Goal: Browse casually

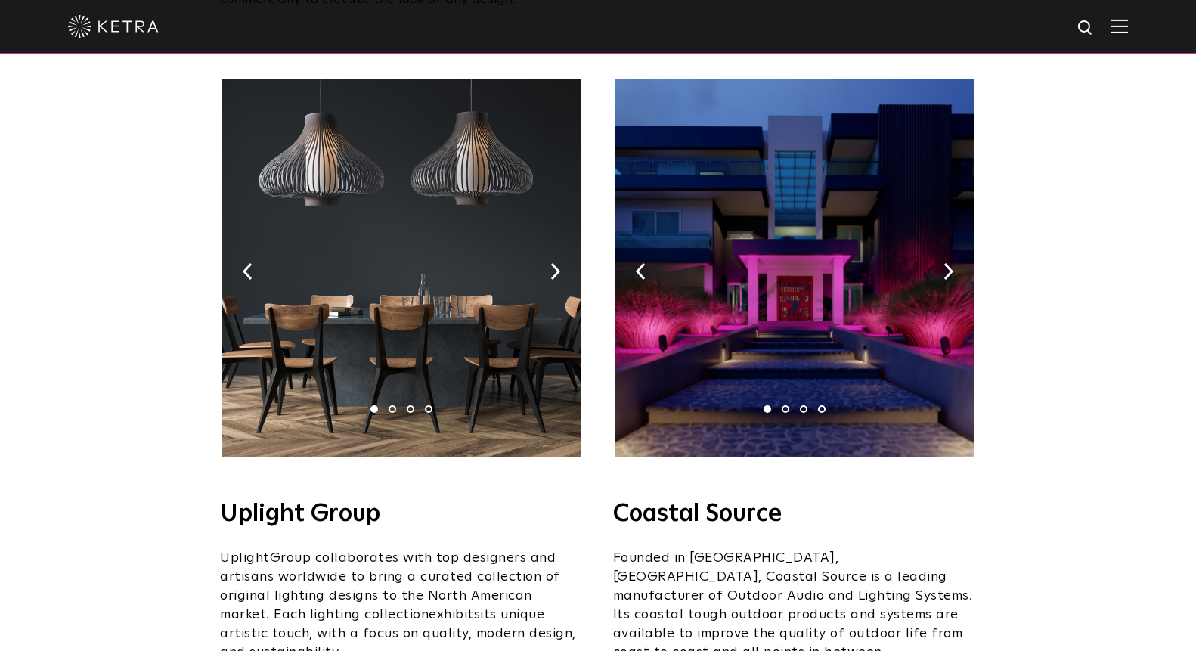
scroll to position [294, 0]
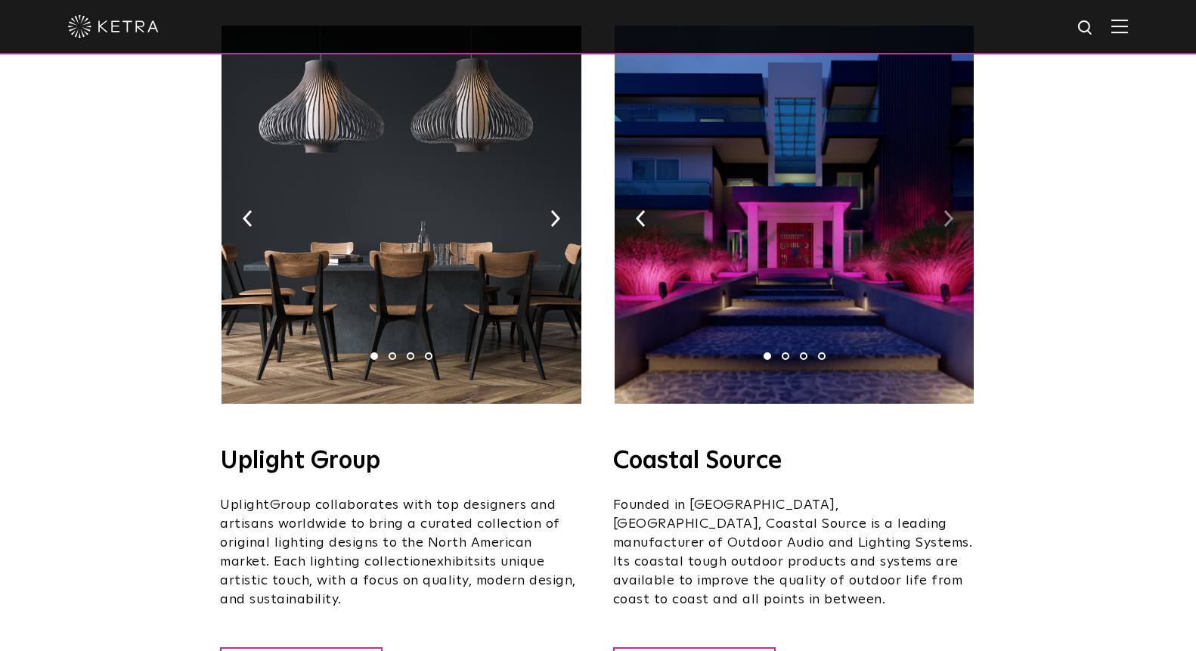
click at [945, 210] on img at bounding box center [949, 218] width 10 height 17
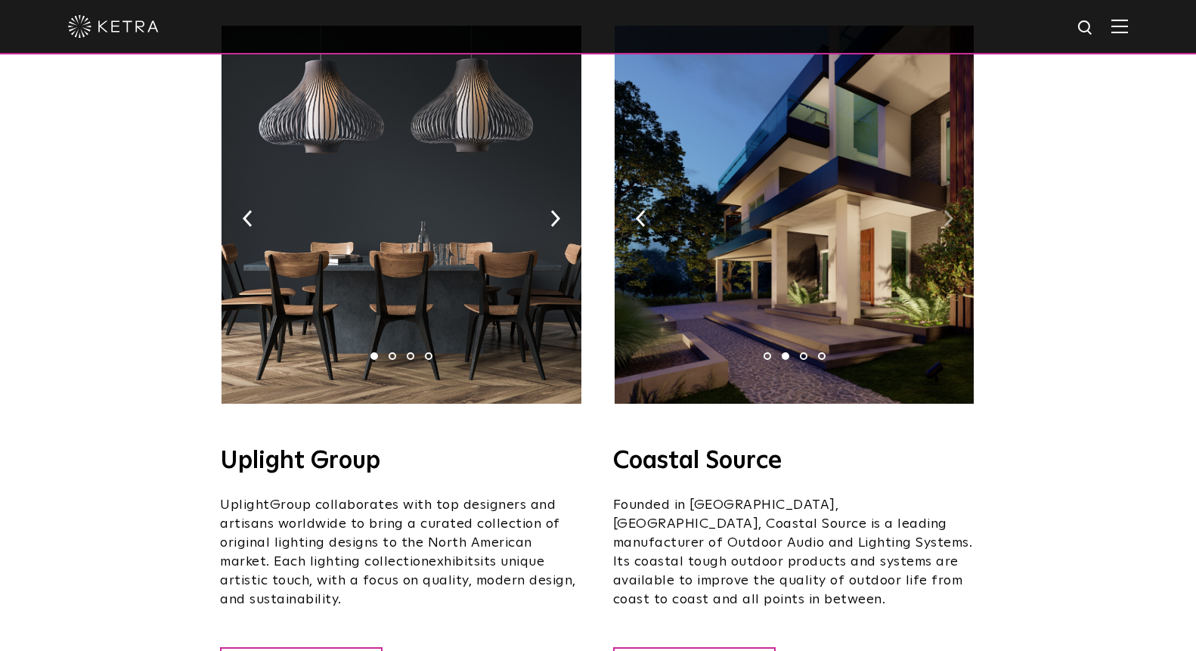
click at [945, 210] on img at bounding box center [949, 218] width 10 height 17
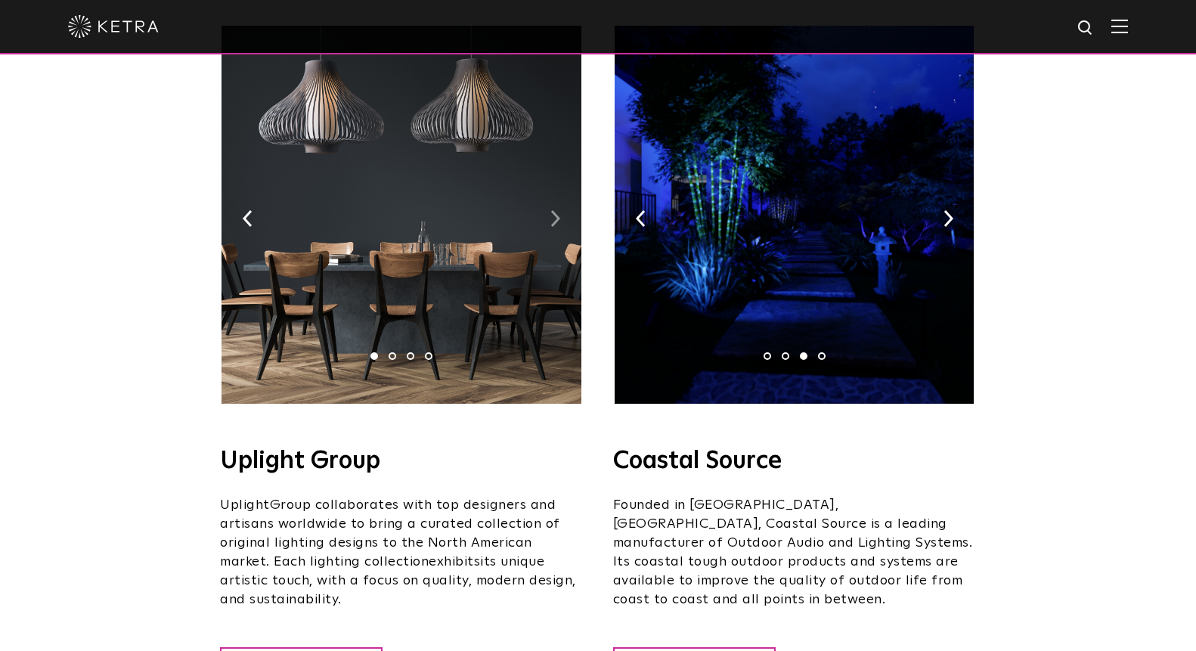
click at [558, 210] on img at bounding box center [556, 218] width 10 height 17
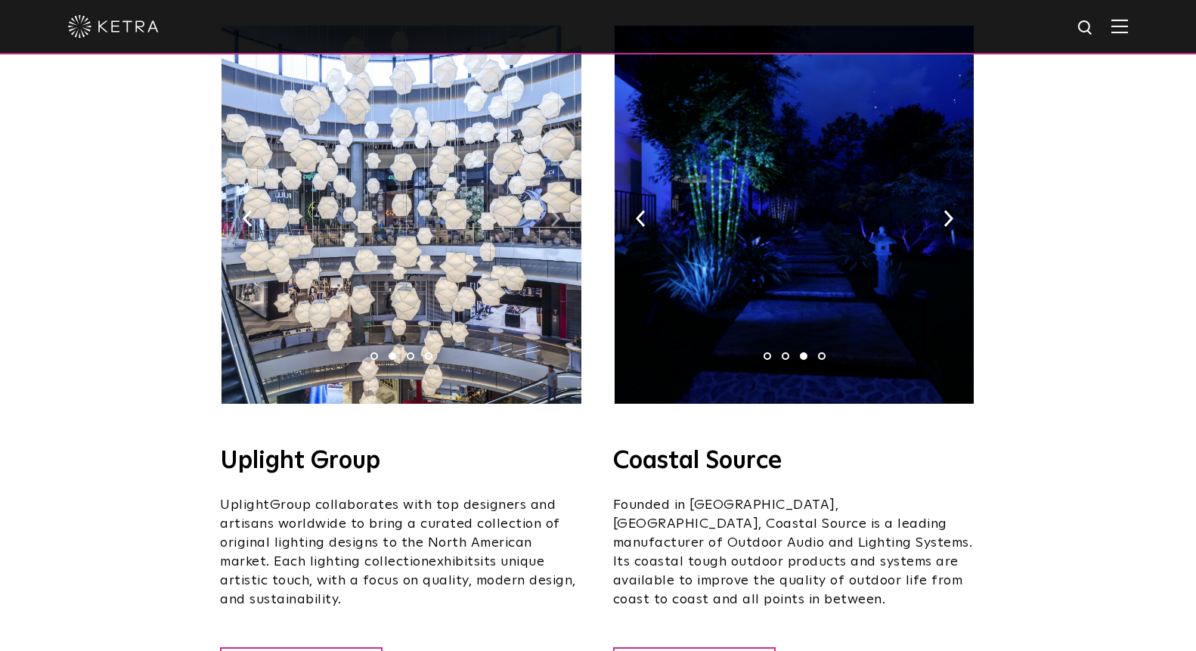
click at [558, 210] on img at bounding box center [556, 218] width 10 height 17
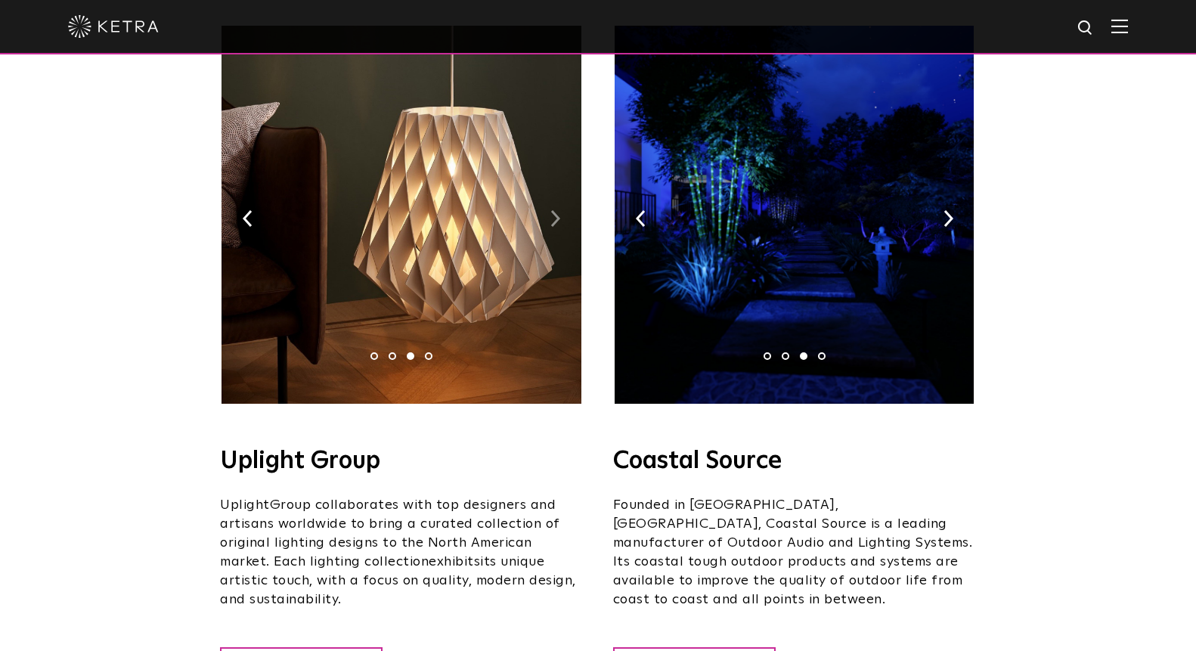
click at [558, 210] on img at bounding box center [556, 218] width 10 height 17
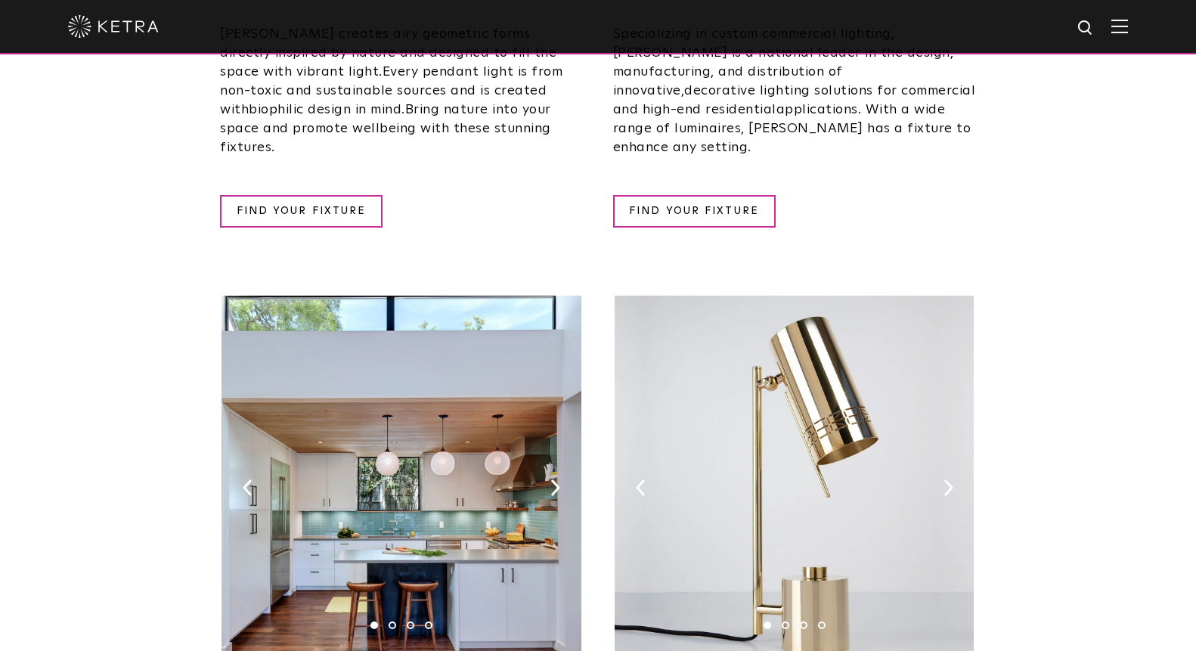
scroll to position [1615, 0]
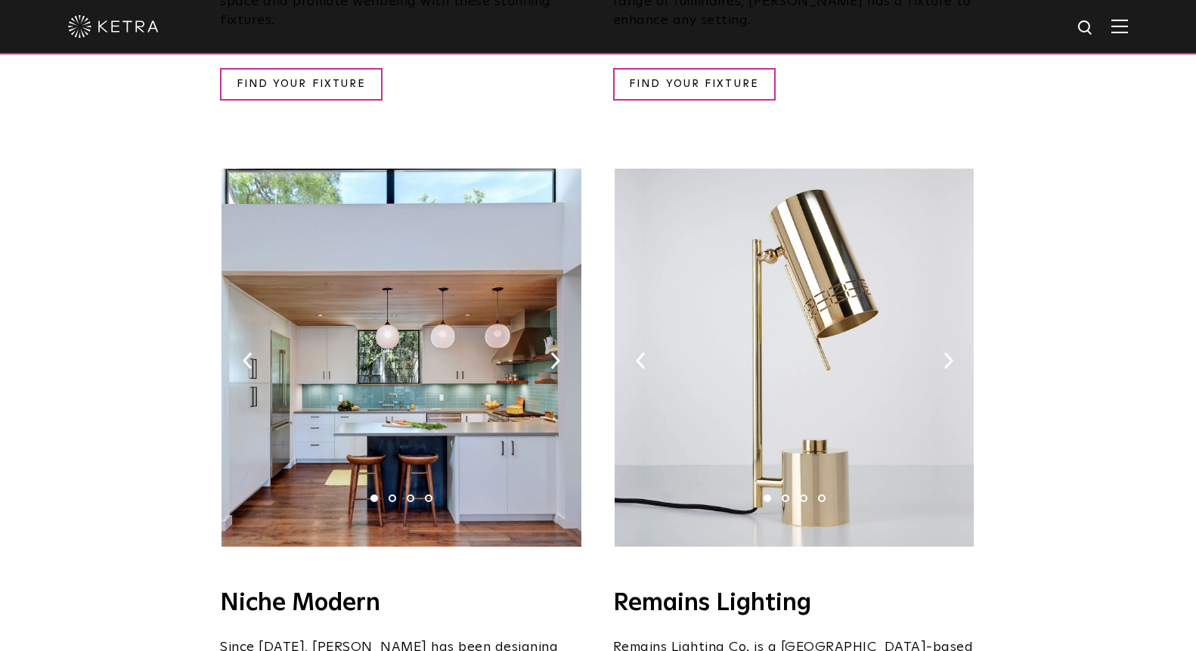
click at [950, 309] on img at bounding box center [794, 358] width 359 height 378
click at [947, 352] on img at bounding box center [949, 360] width 10 height 17
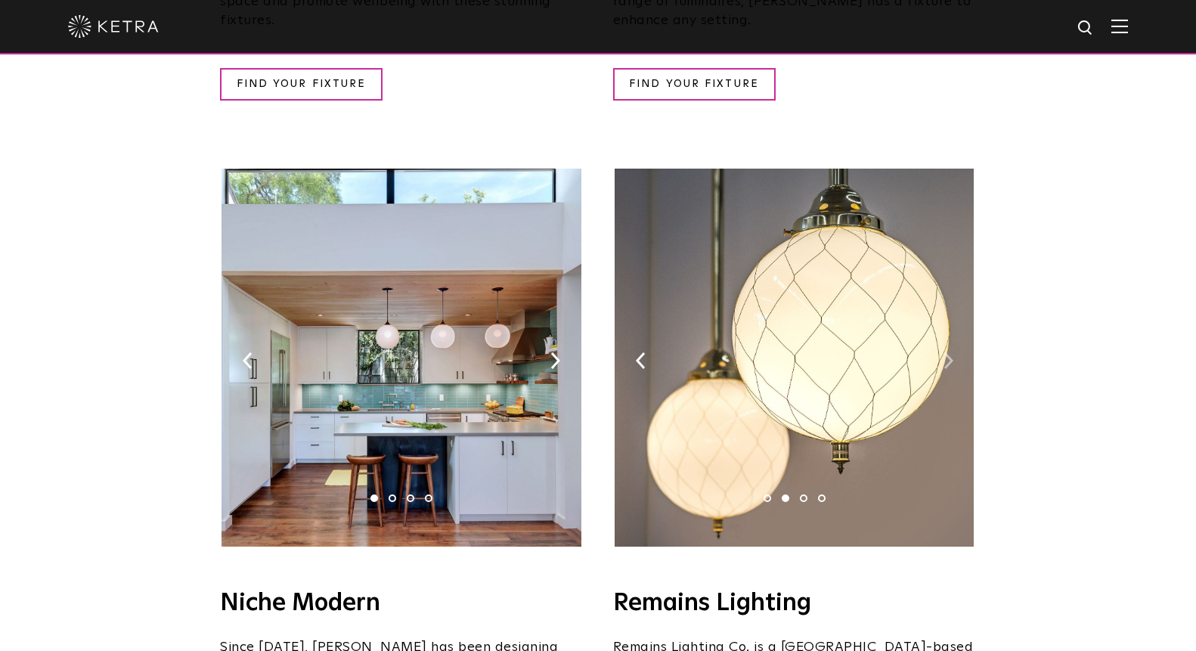
click at [947, 352] on img at bounding box center [949, 360] width 10 height 17
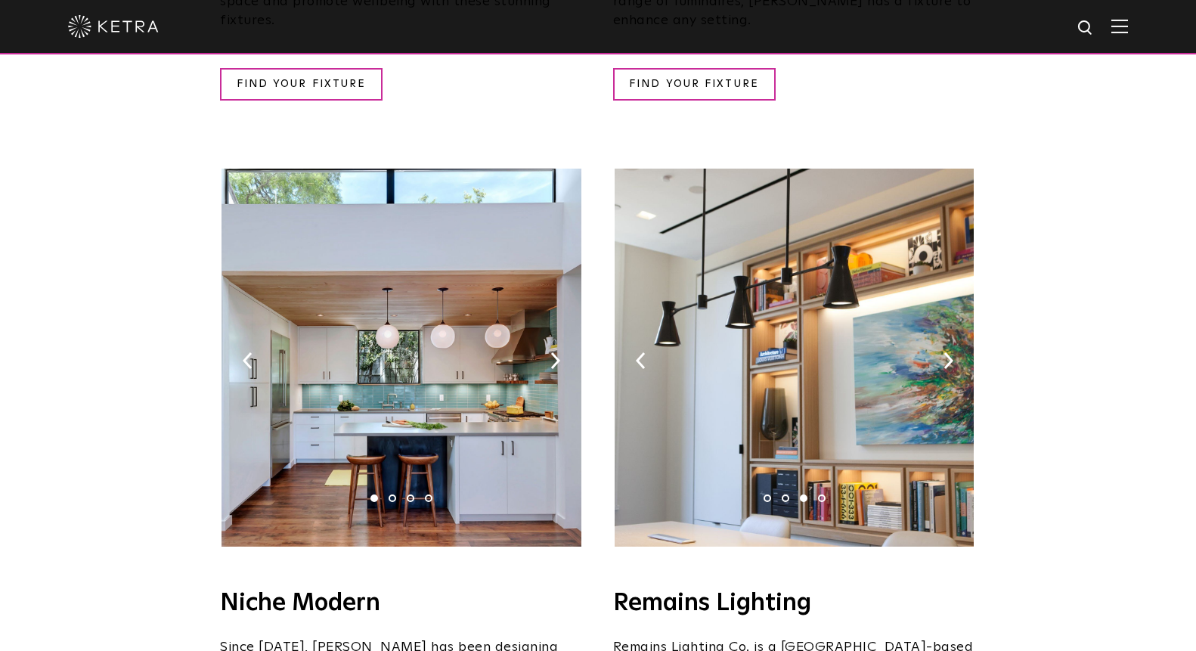
click at [563, 320] on img at bounding box center [401, 358] width 359 height 378
click at [548, 320] on img at bounding box center [401, 358] width 359 height 378
click at [551, 352] on img at bounding box center [556, 360] width 10 height 17
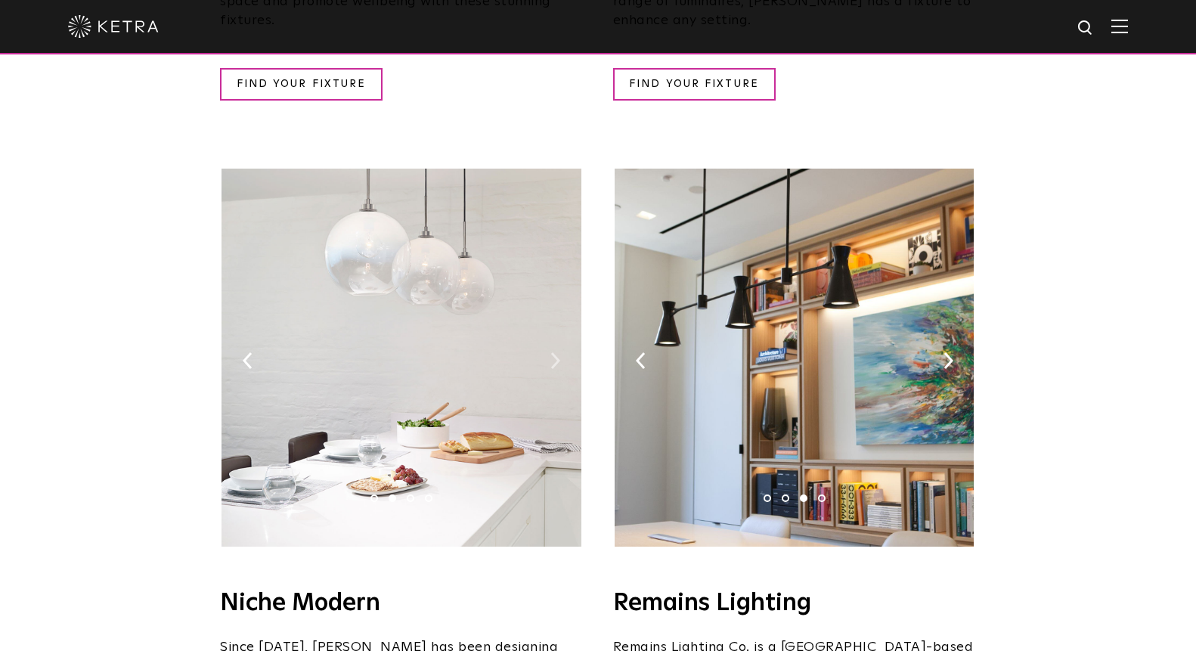
click at [551, 352] on img at bounding box center [556, 360] width 10 height 17
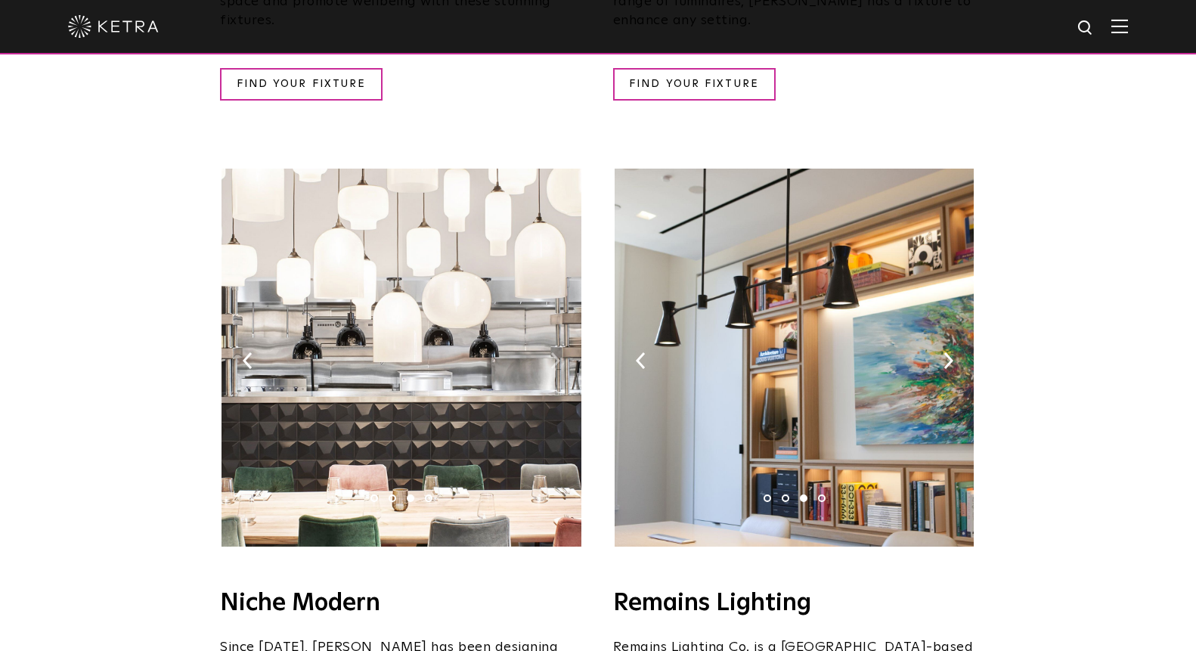
click at [551, 352] on img at bounding box center [556, 360] width 10 height 17
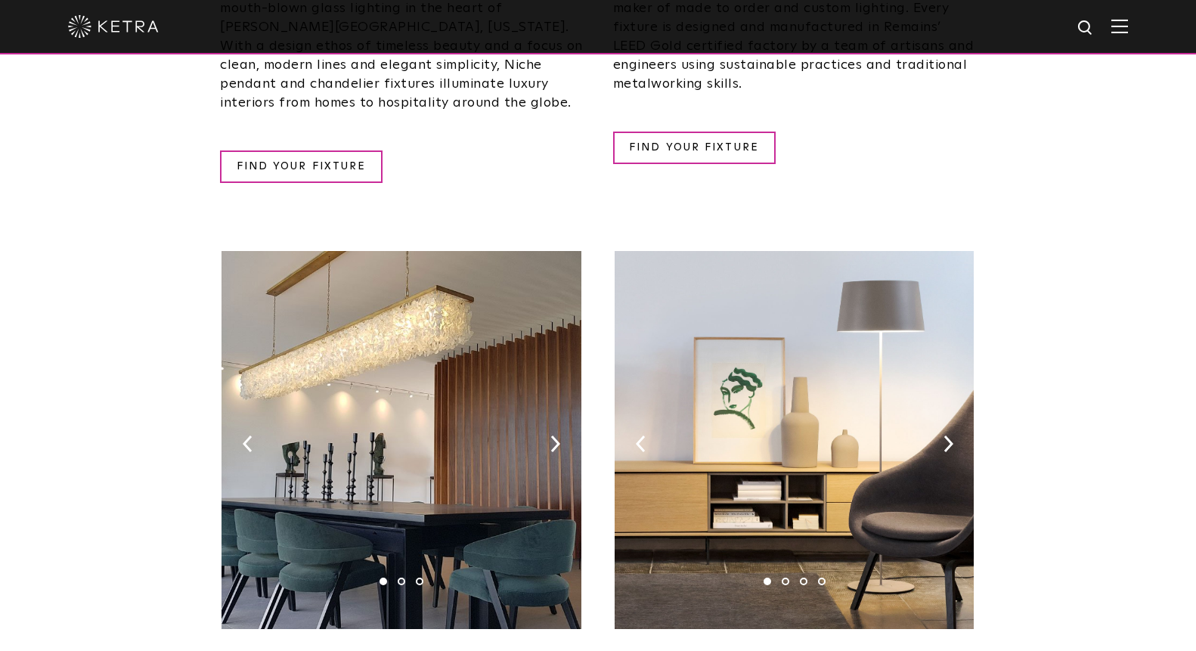
scroll to position [2285, 0]
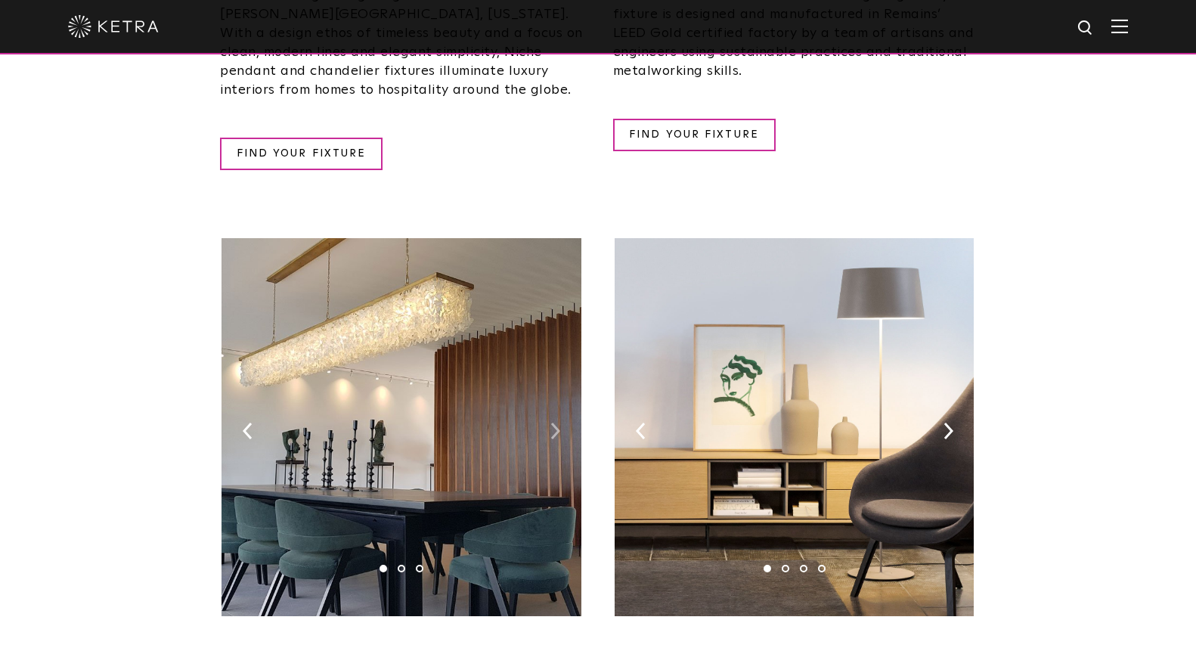
click at [557, 423] on img at bounding box center [556, 431] width 10 height 17
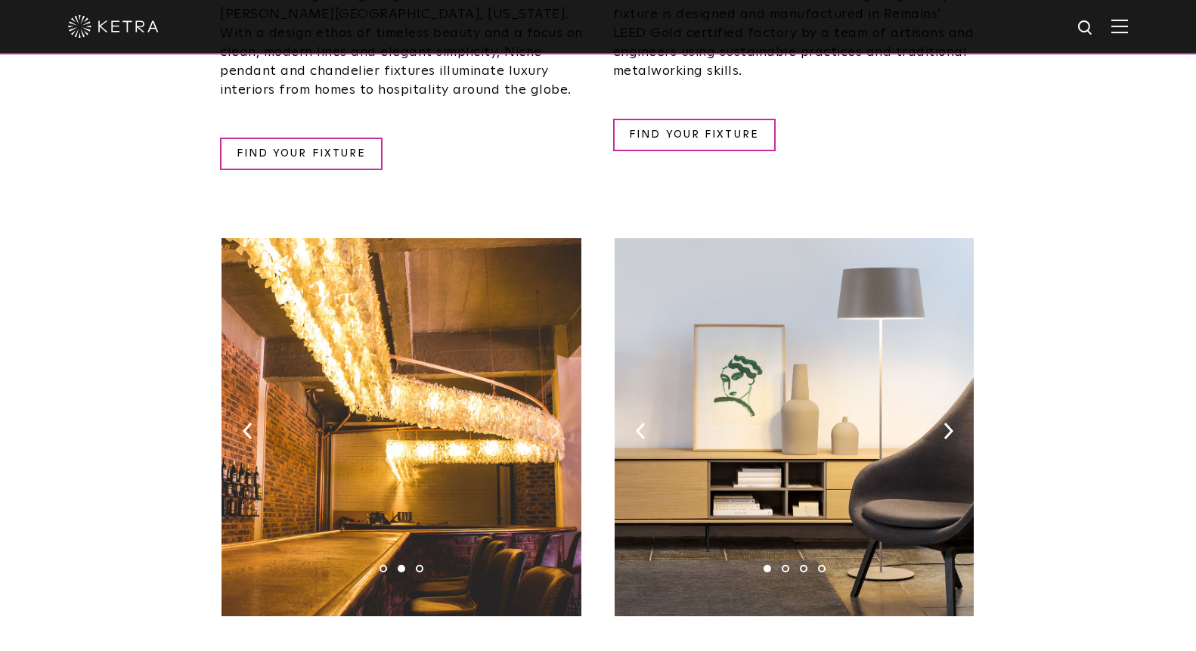
click at [557, 423] on img at bounding box center [556, 431] width 10 height 17
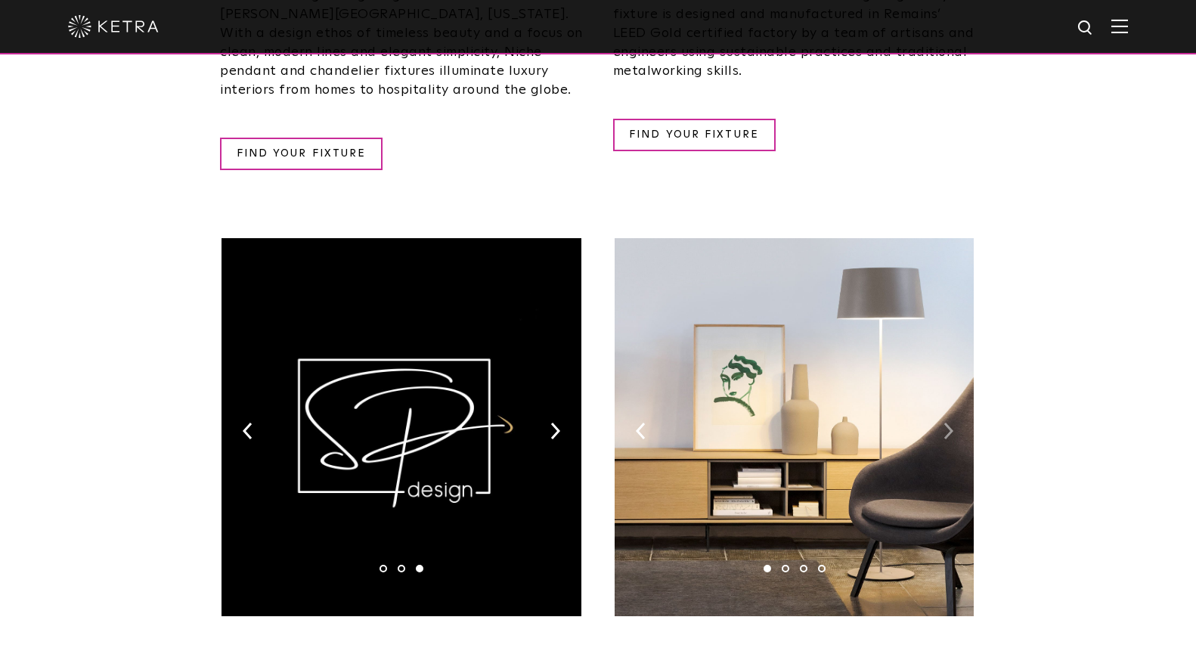
click at [950, 423] on img at bounding box center [949, 431] width 10 height 17
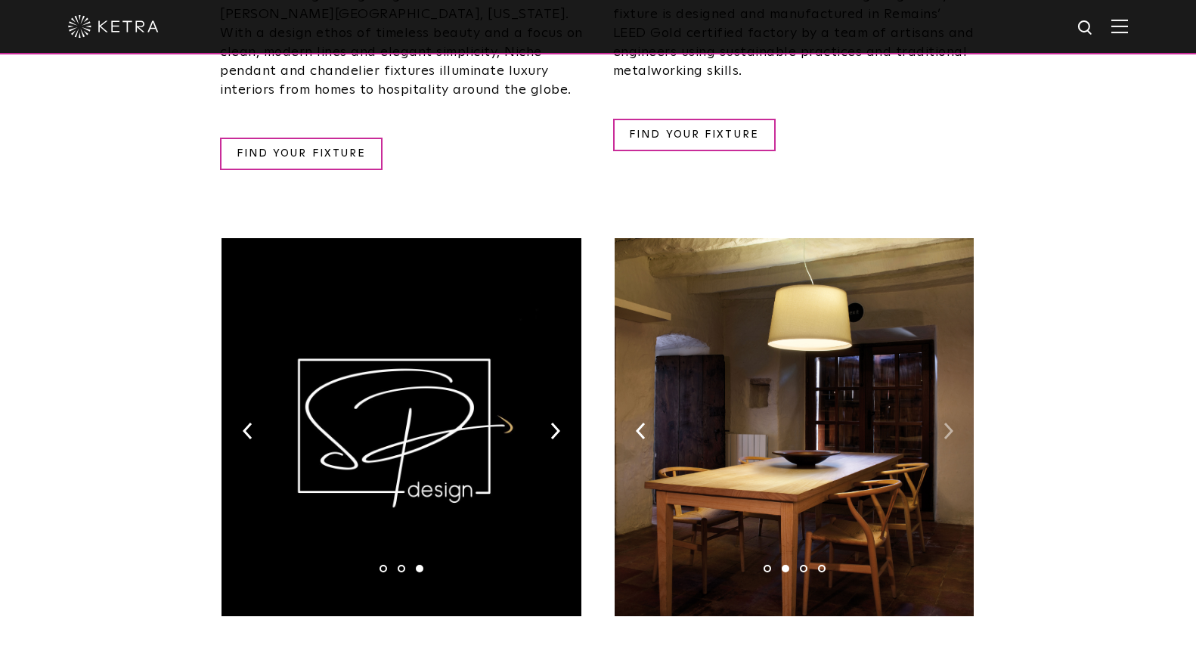
click at [950, 423] on img at bounding box center [949, 431] width 10 height 17
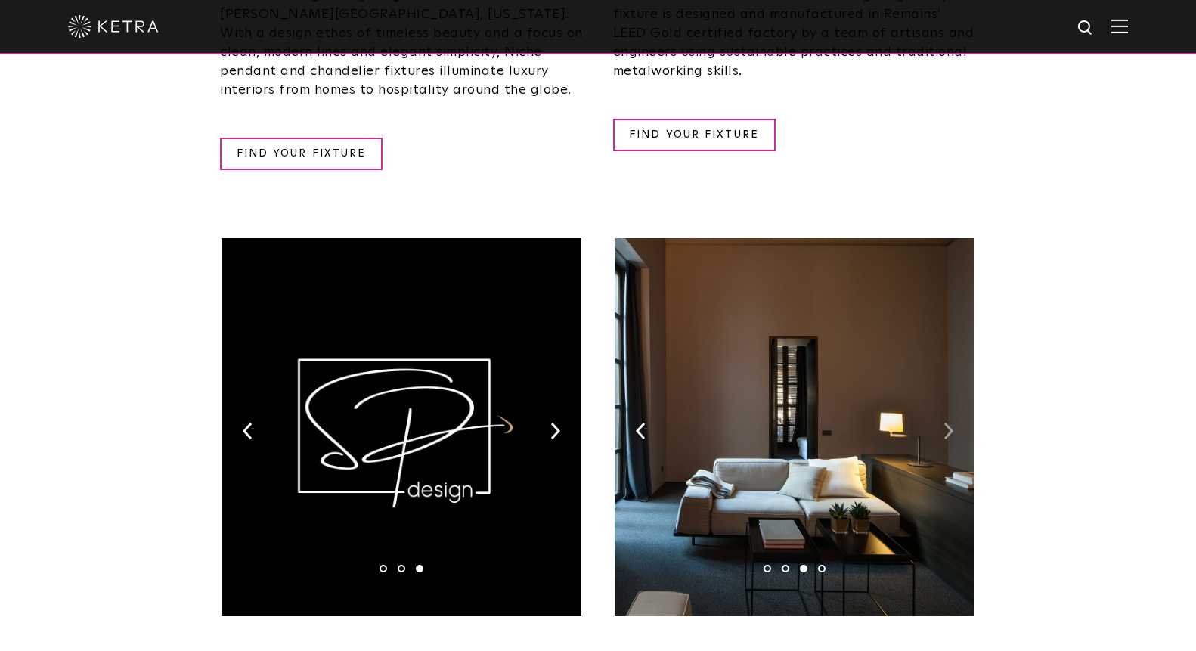
click at [950, 423] on img at bounding box center [949, 431] width 10 height 17
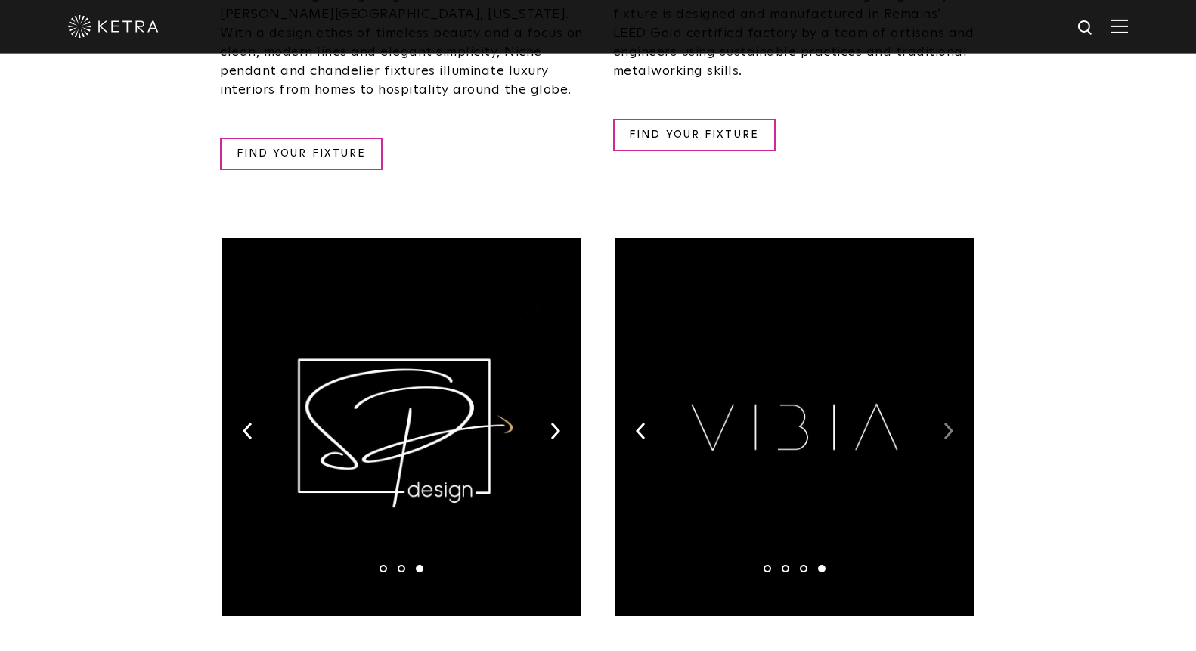
click at [950, 423] on img at bounding box center [949, 431] width 10 height 17
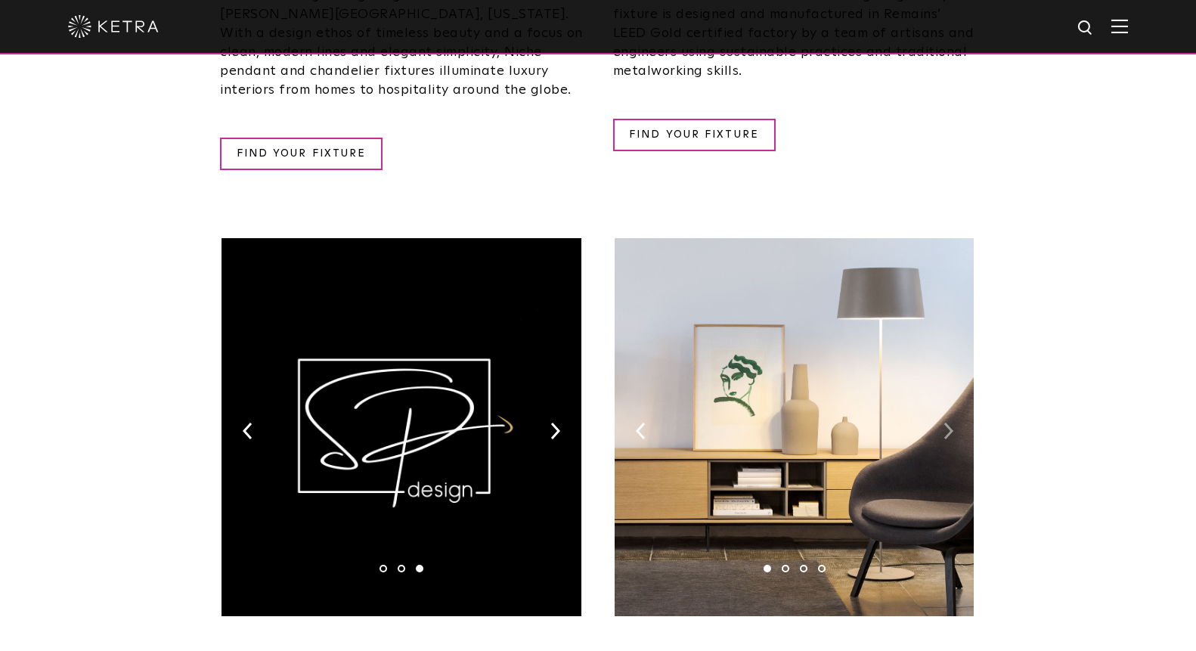
click at [950, 423] on img at bounding box center [949, 431] width 10 height 17
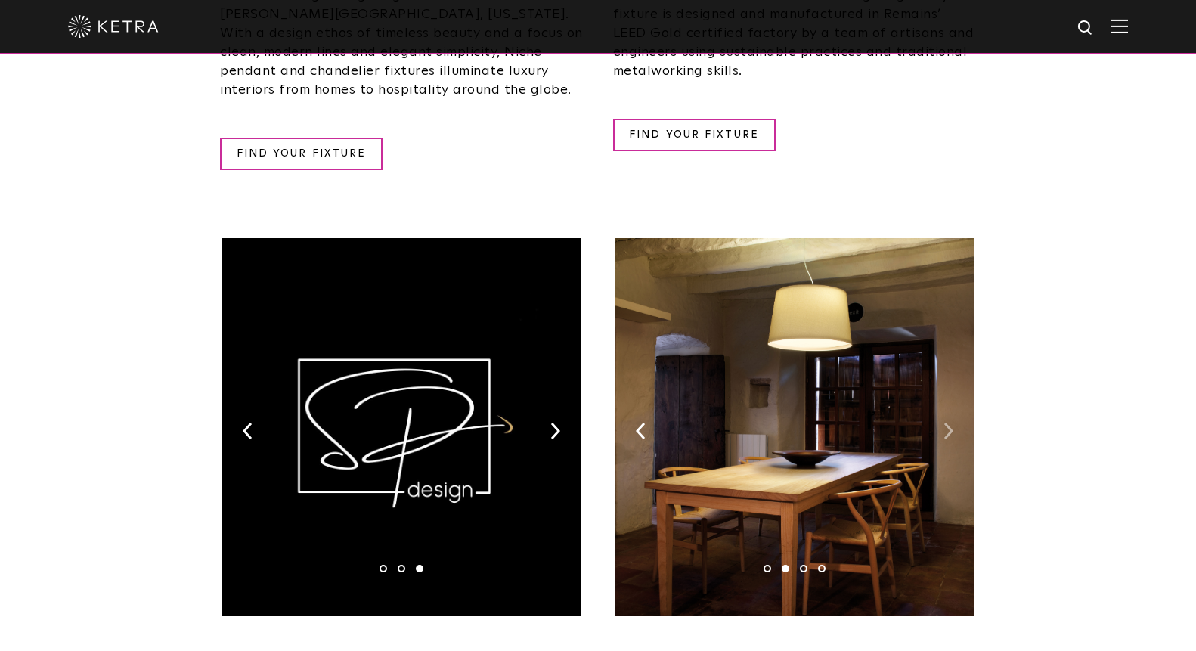
click at [950, 423] on img at bounding box center [949, 431] width 10 height 17
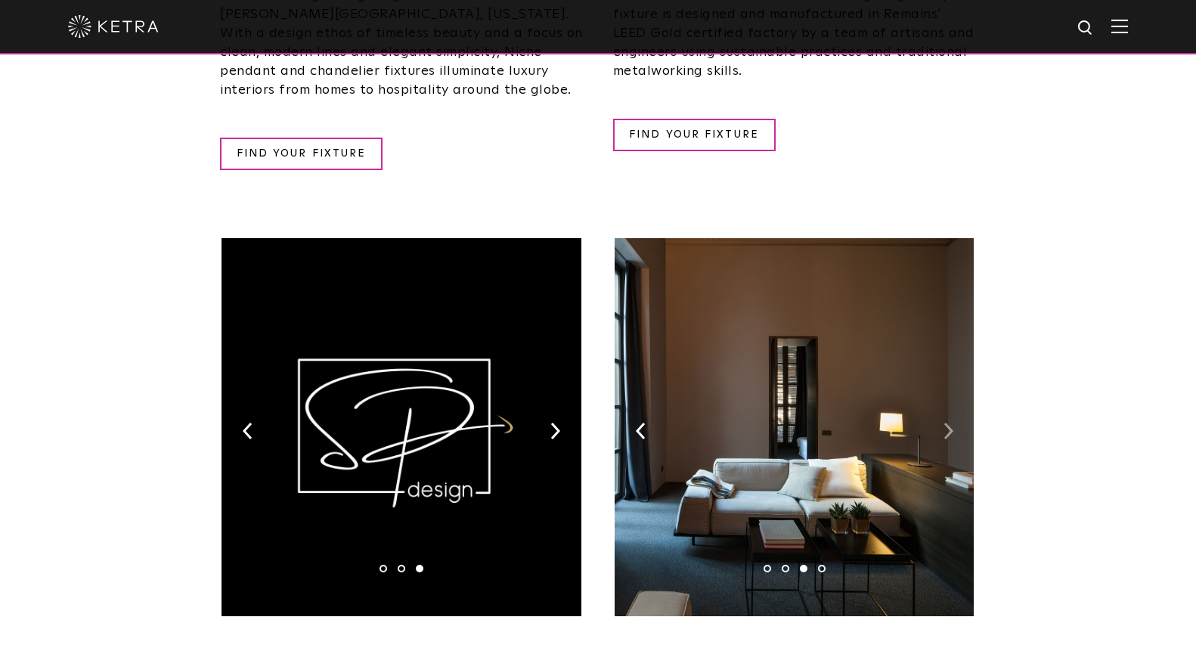
click at [950, 423] on img at bounding box center [949, 431] width 10 height 17
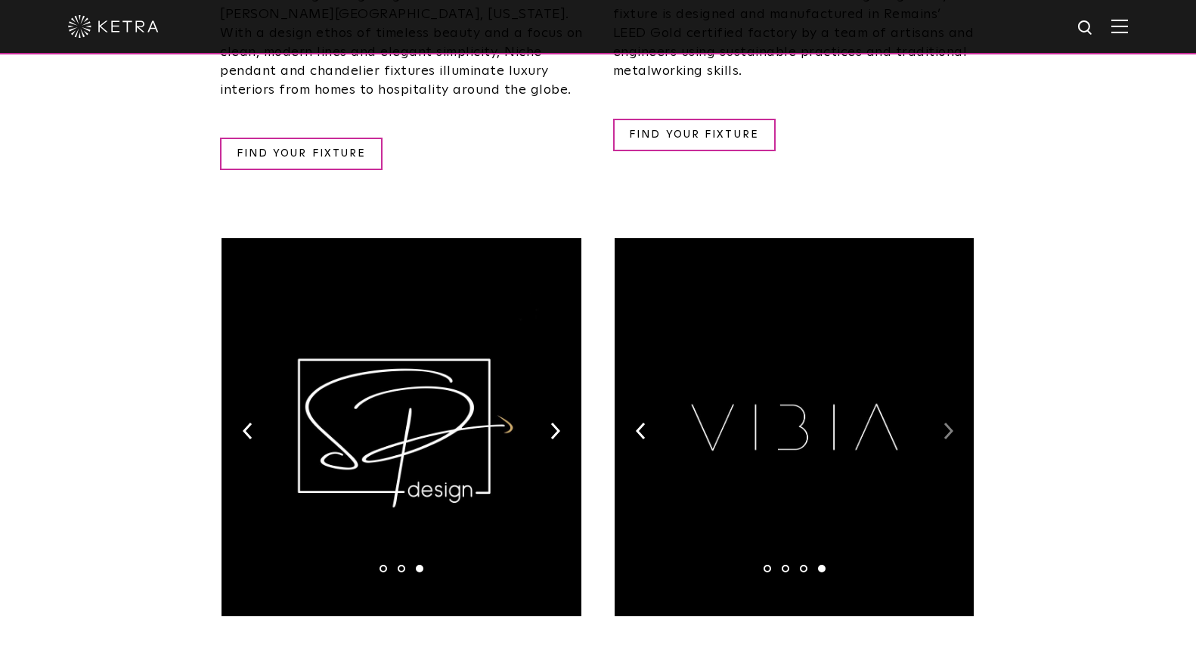
click at [950, 423] on img at bounding box center [949, 431] width 10 height 17
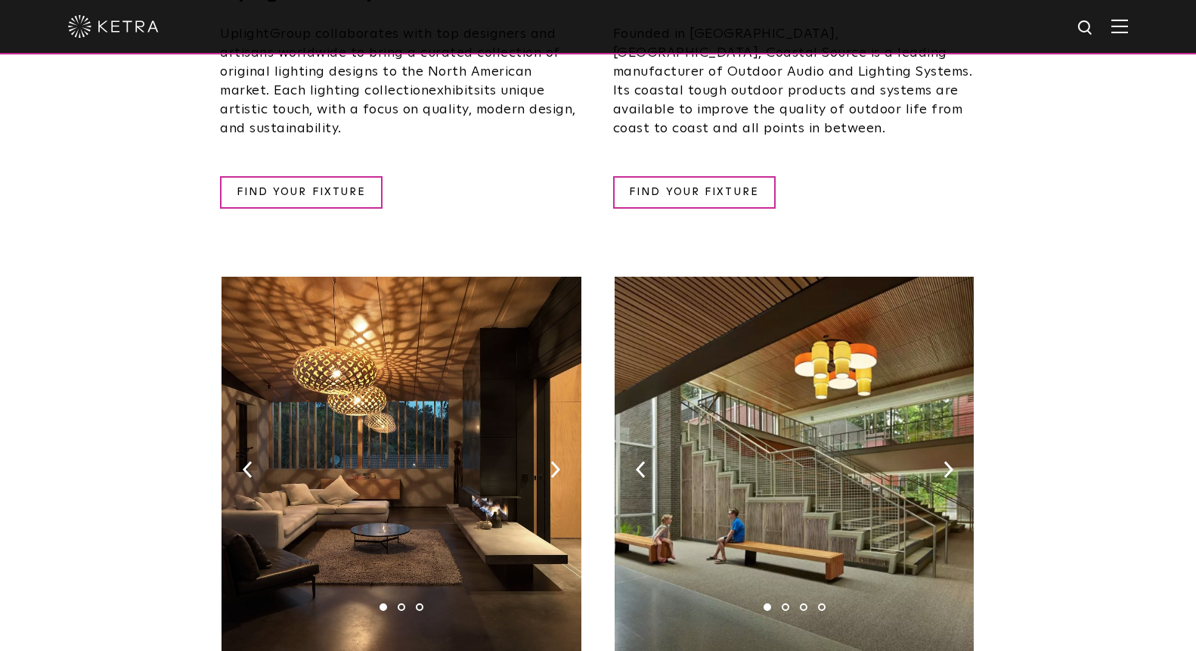
scroll to position [620, 0]
